Goal: Browse casually

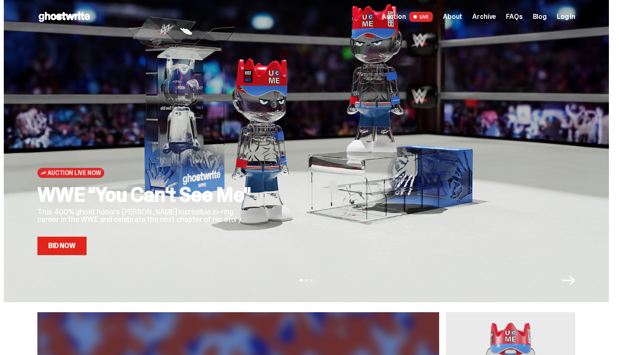
click at [80, 250] on link "Bid Now" at bounding box center [61, 246] width 49 height 18
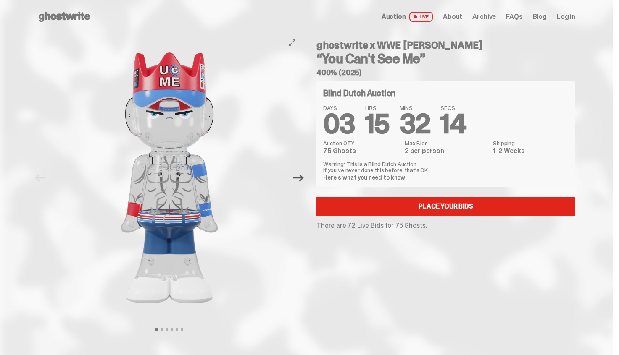
click at [300, 176] on icon "Next" at bounding box center [298, 178] width 11 height 11
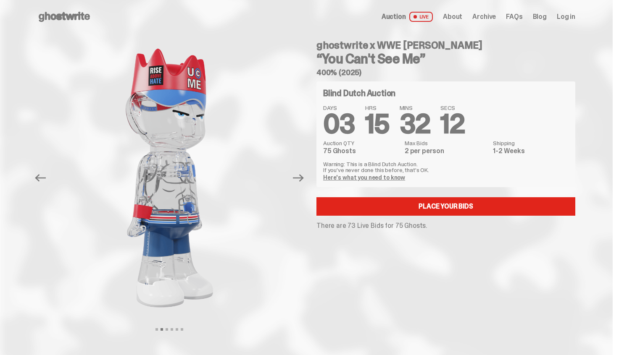
click at [300, 176] on icon "Next" at bounding box center [298, 178] width 11 height 11
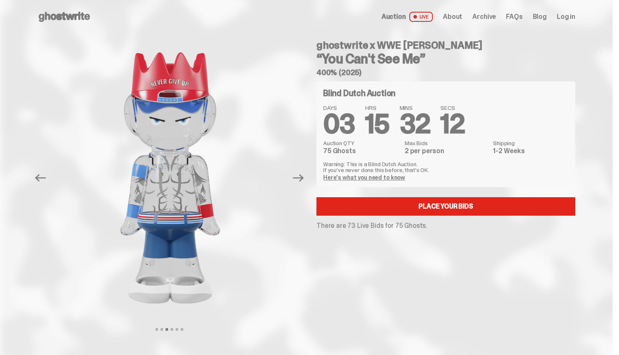
click at [300, 176] on icon "Next" at bounding box center [298, 178] width 11 height 11
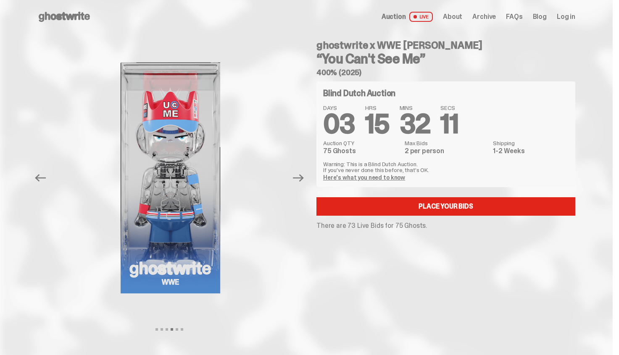
click at [300, 176] on icon "Next" at bounding box center [298, 178] width 11 height 11
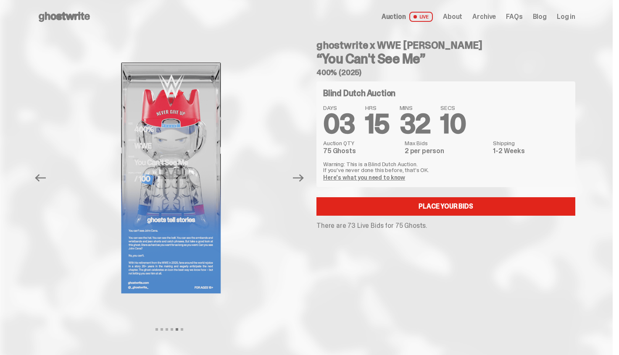
click at [300, 176] on icon "Next" at bounding box center [298, 178] width 11 height 11
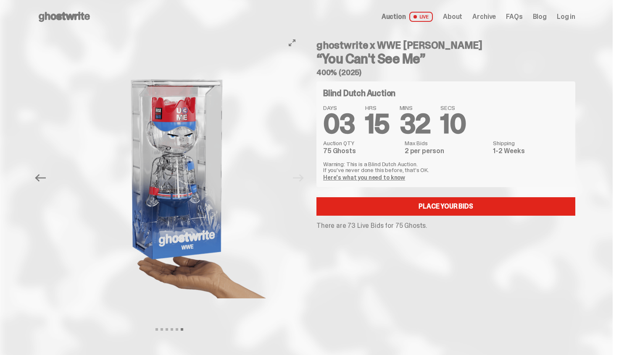
click at [300, 176] on div at bounding box center [178, 178] width 264 height 289
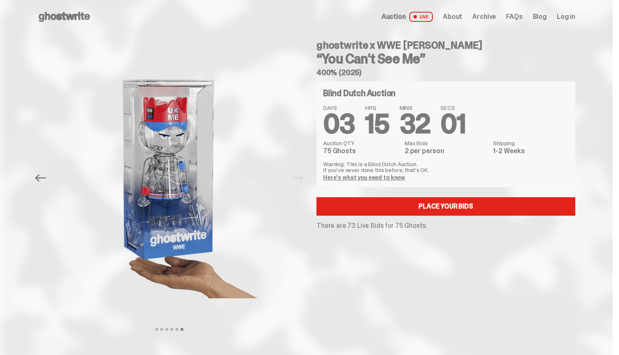
click at [455, 18] on span "About" at bounding box center [452, 16] width 19 height 7
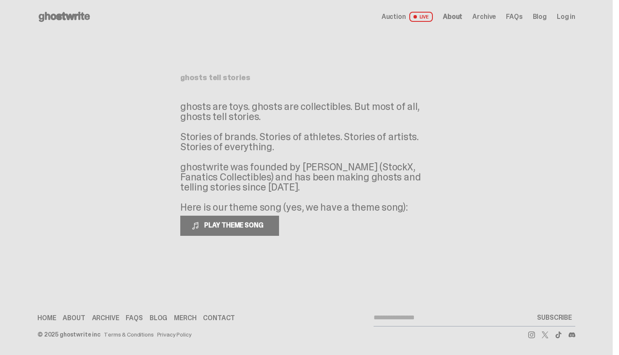
click at [426, 23] on div "Open main menu Home Auction LIVE About Archive FAQs Blog Log in" at bounding box center [306, 16] width 538 height 13
click at [406, 16] on span "Auction" at bounding box center [394, 16] width 24 height 7
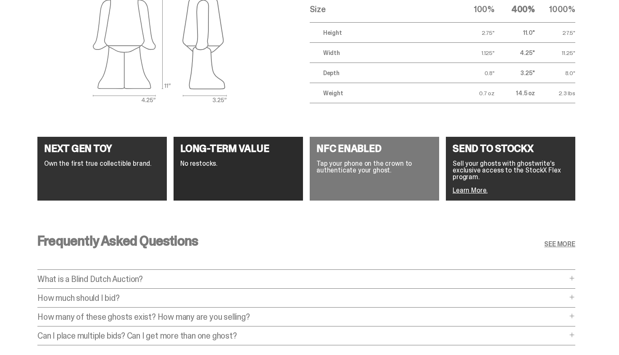
scroll to position [1566, 0]
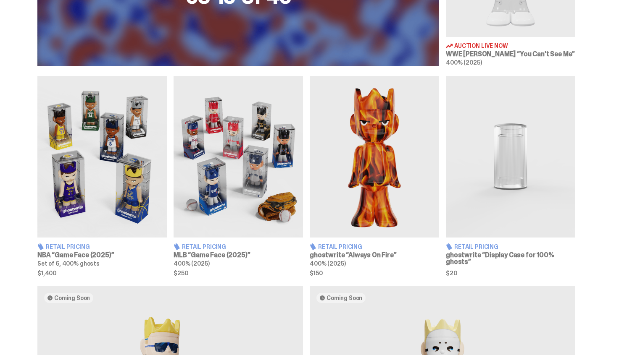
scroll to position [455, 0]
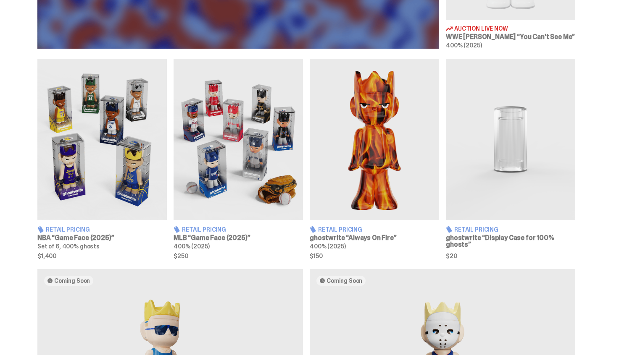
click at [349, 134] on img at bounding box center [374, 140] width 129 height 162
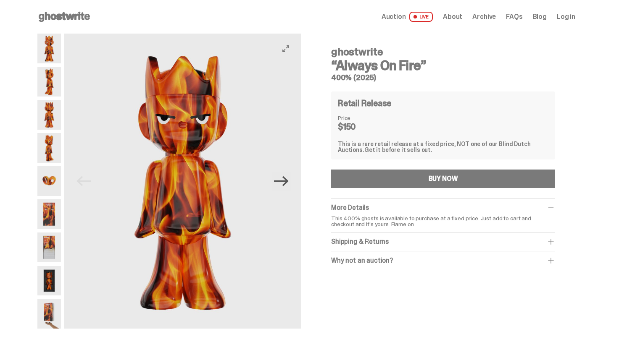
click at [289, 183] on icon "Next" at bounding box center [281, 181] width 15 height 15
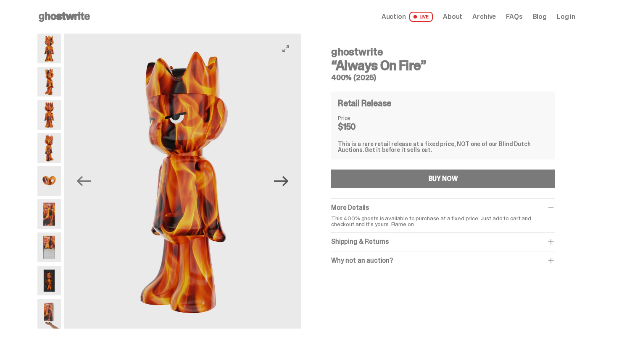
click at [289, 183] on icon "Next" at bounding box center [281, 181] width 15 height 15
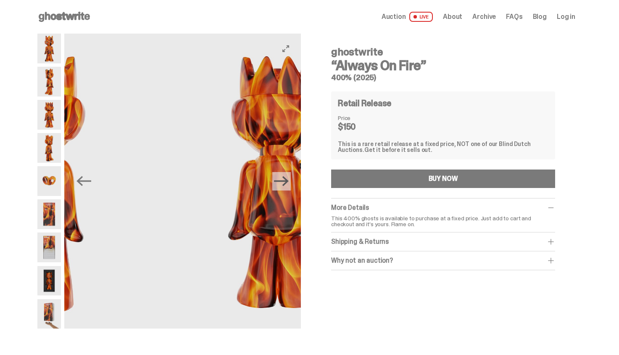
click at [289, 183] on icon "Next" at bounding box center [281, 181] width 15 height 15
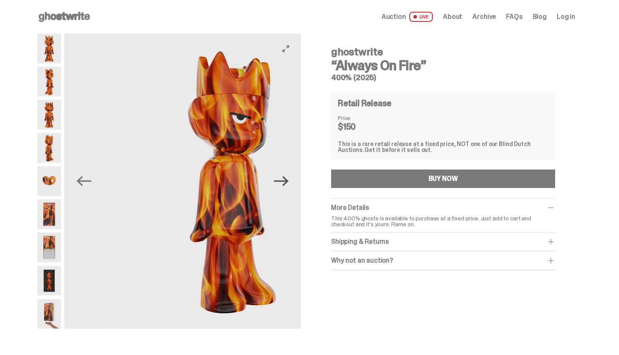
click at [289, 183] on icon "Next" at bounding box center [281, 181] width 15 height 15
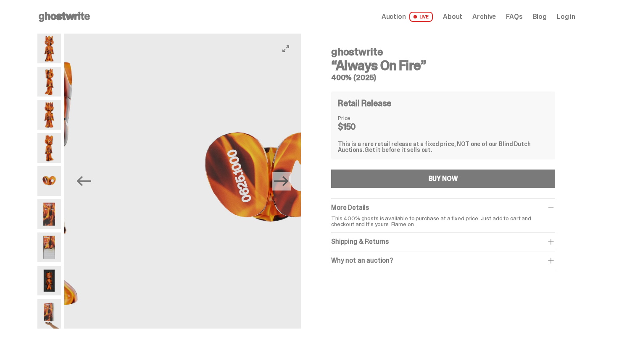
click at [289, 183] on icon "Next" at bounding box center [281, 181] width 15 height 15
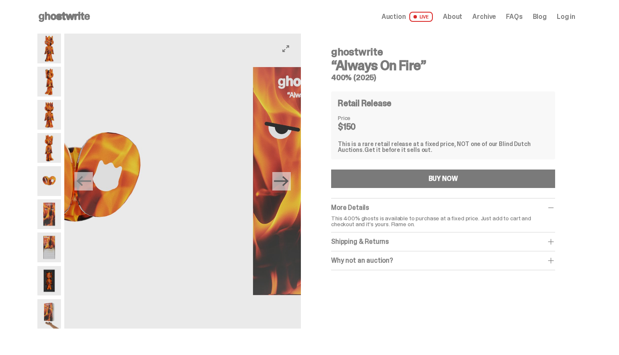
click at [289, 183] on icon "Next" at bounding box center [281, 181] width 15 height 15
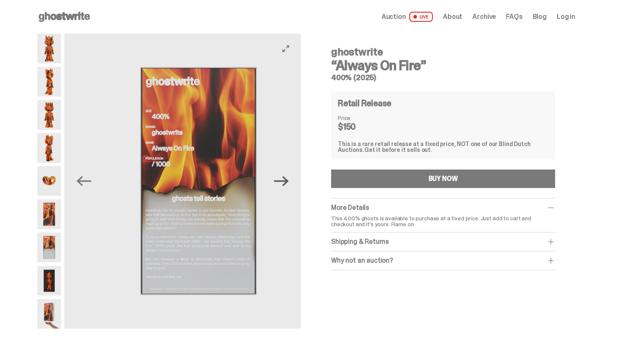
click at [289, 183] on icon "Next" at bounding box center [281, 181] width 15 height 15
